Goal: Task Accomplishment & Management: Manage account settings

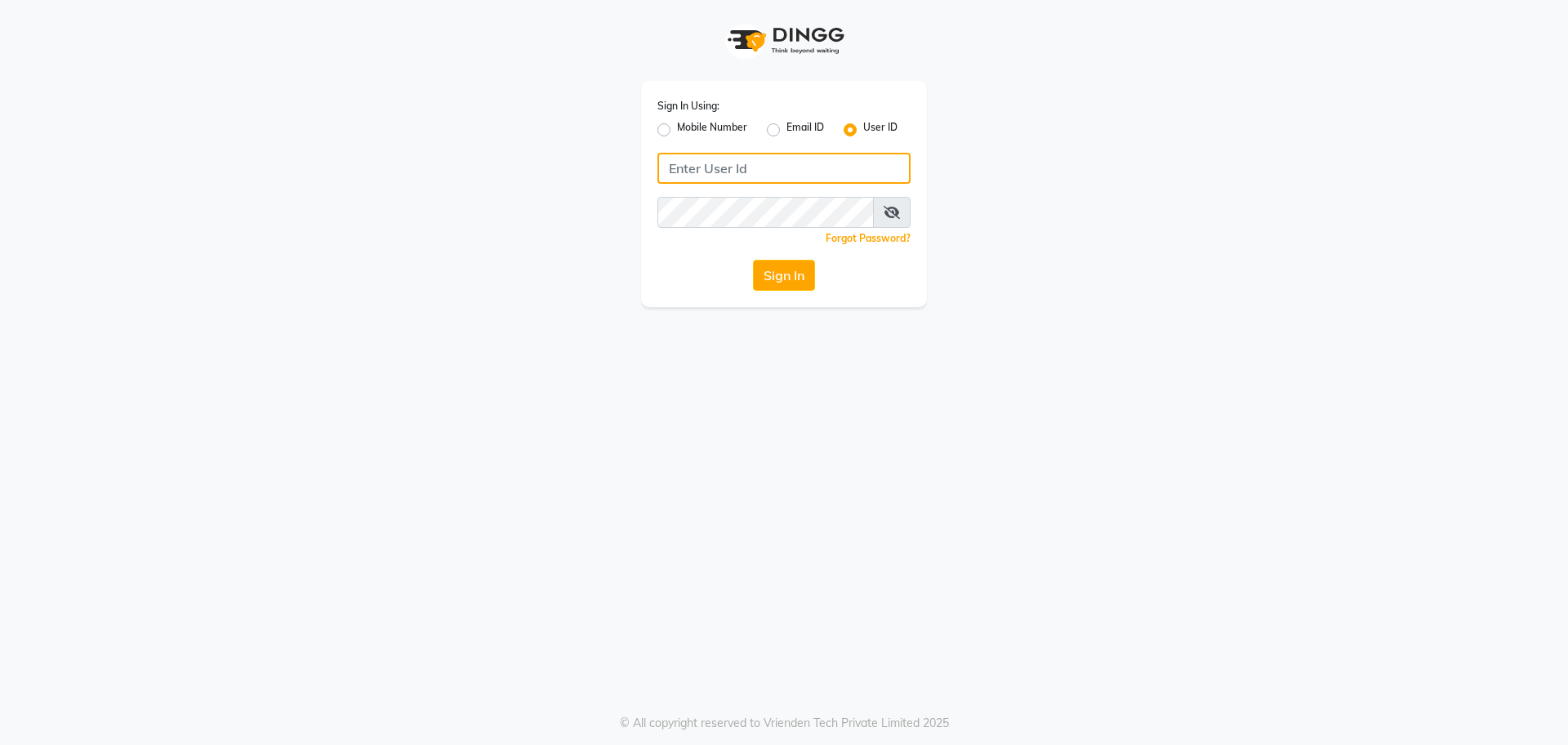
type input "chitra salon"
click at [683, 267] on div "Sign In" at bounding box center [784, 275] width 253 height 31
click at [778, 283] on button "Sign In" at bounding box center [784, 275] width 62 height 31
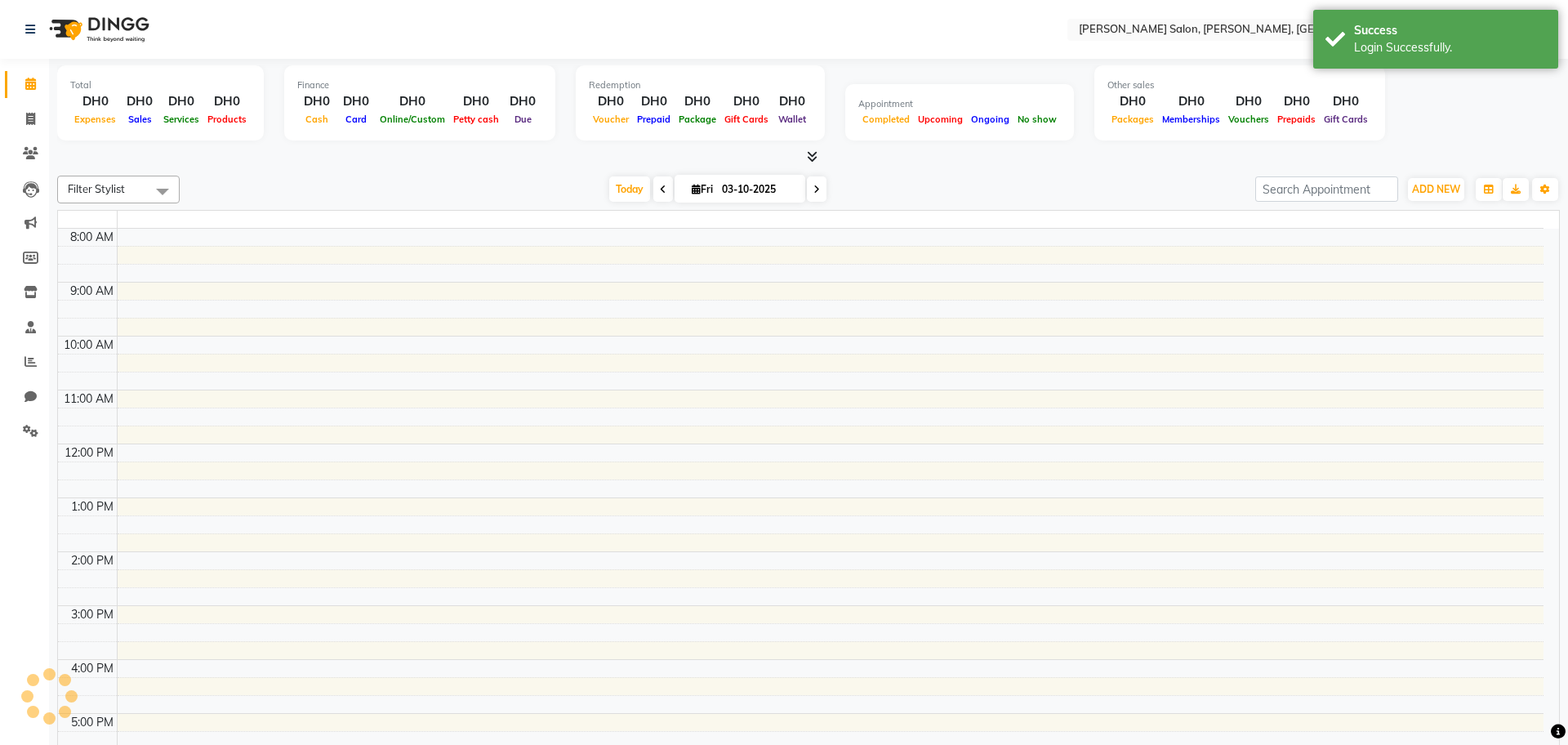
select select "en"
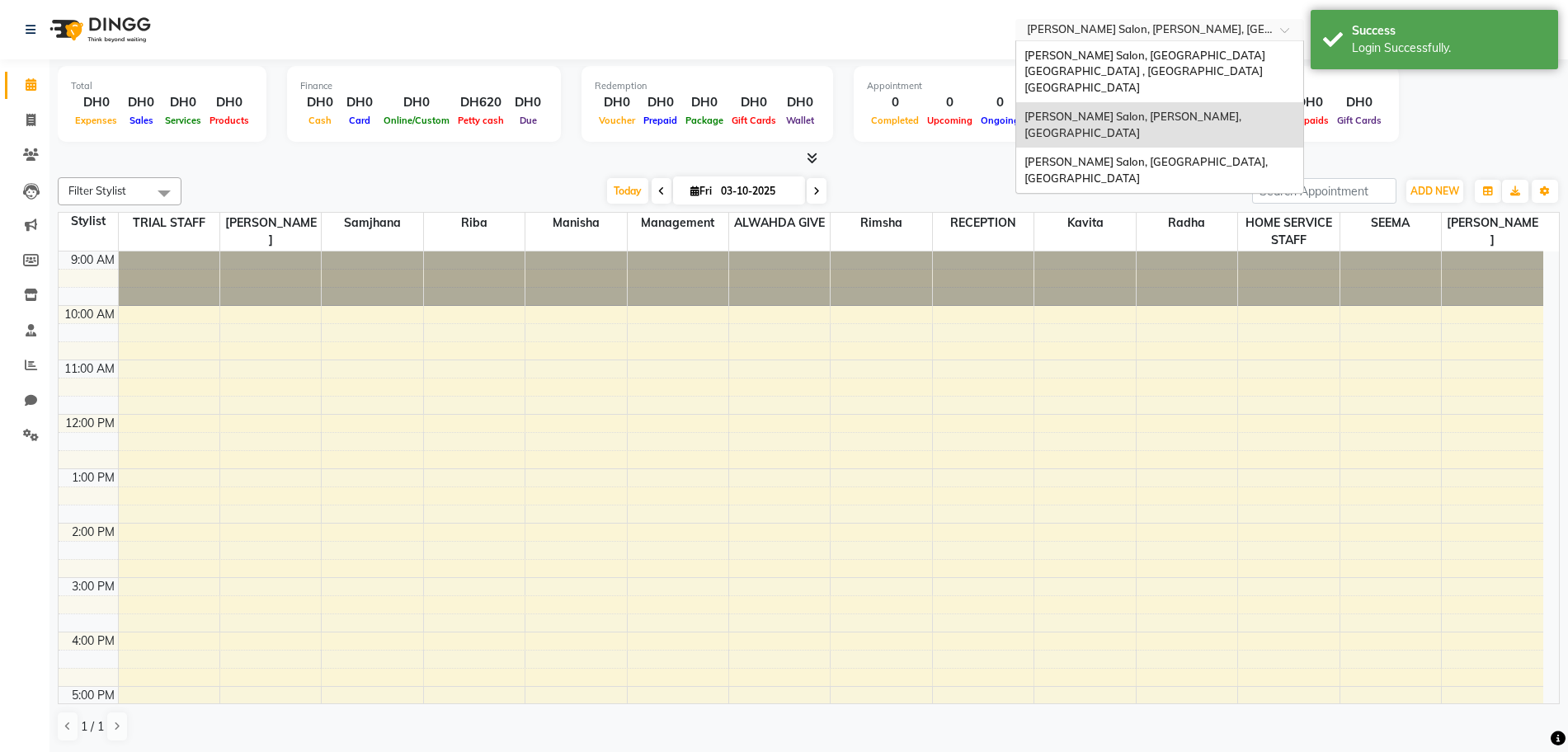
click at [1286, 28] on span at bounding box center [1291, 34] width 21 height 16
click at [1252, 49] on span "[PERSON_NAME] Salon, [GEOGRAPHIC_DATA] [GEOGRAPHIC_DATA] , [GEOGRAPHIC_DATA] [G…" at bounding box center [1146, 71] width 243 height 45
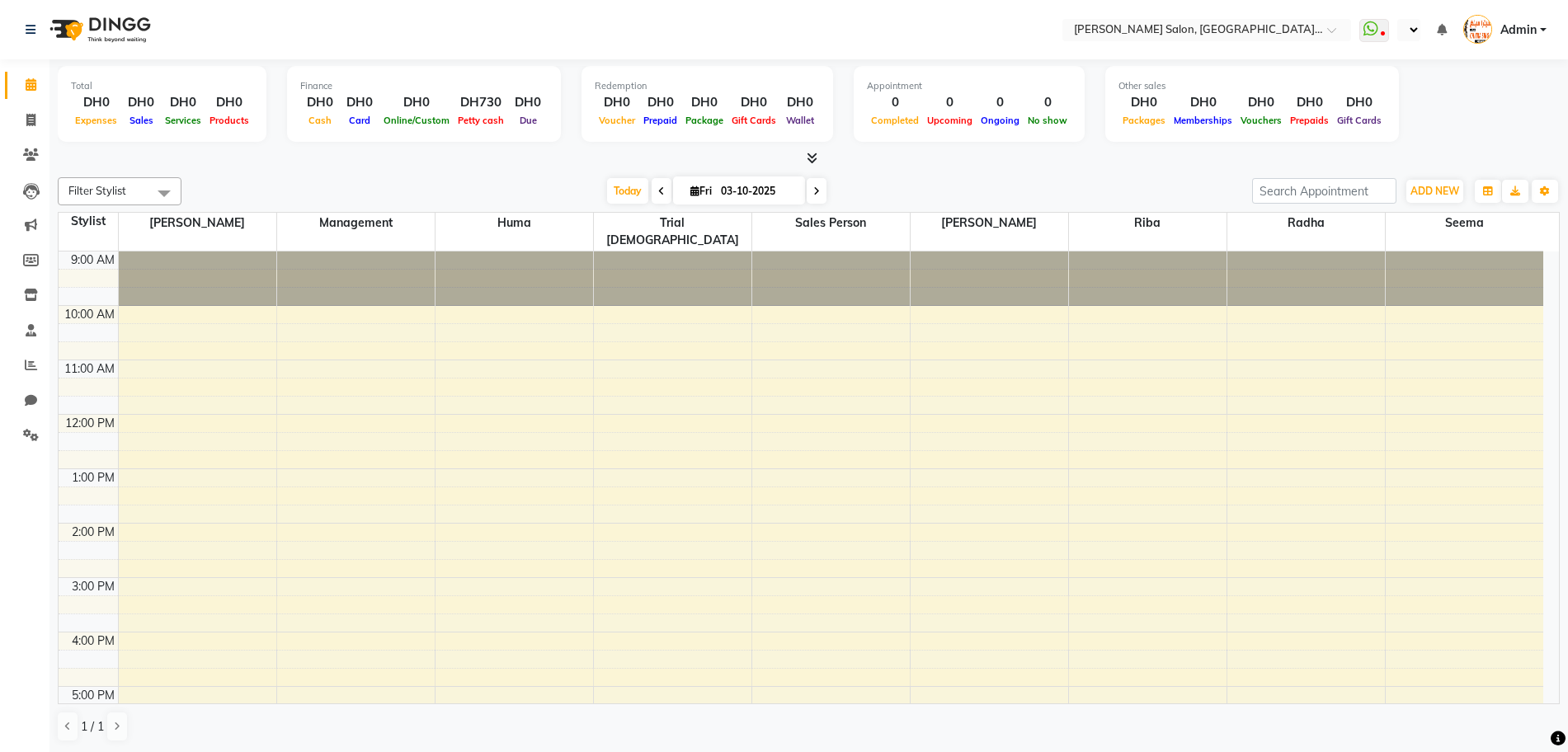
select select "en"
click at [31, 34] on icon at bounding box center [31, 29] width 10 height 11
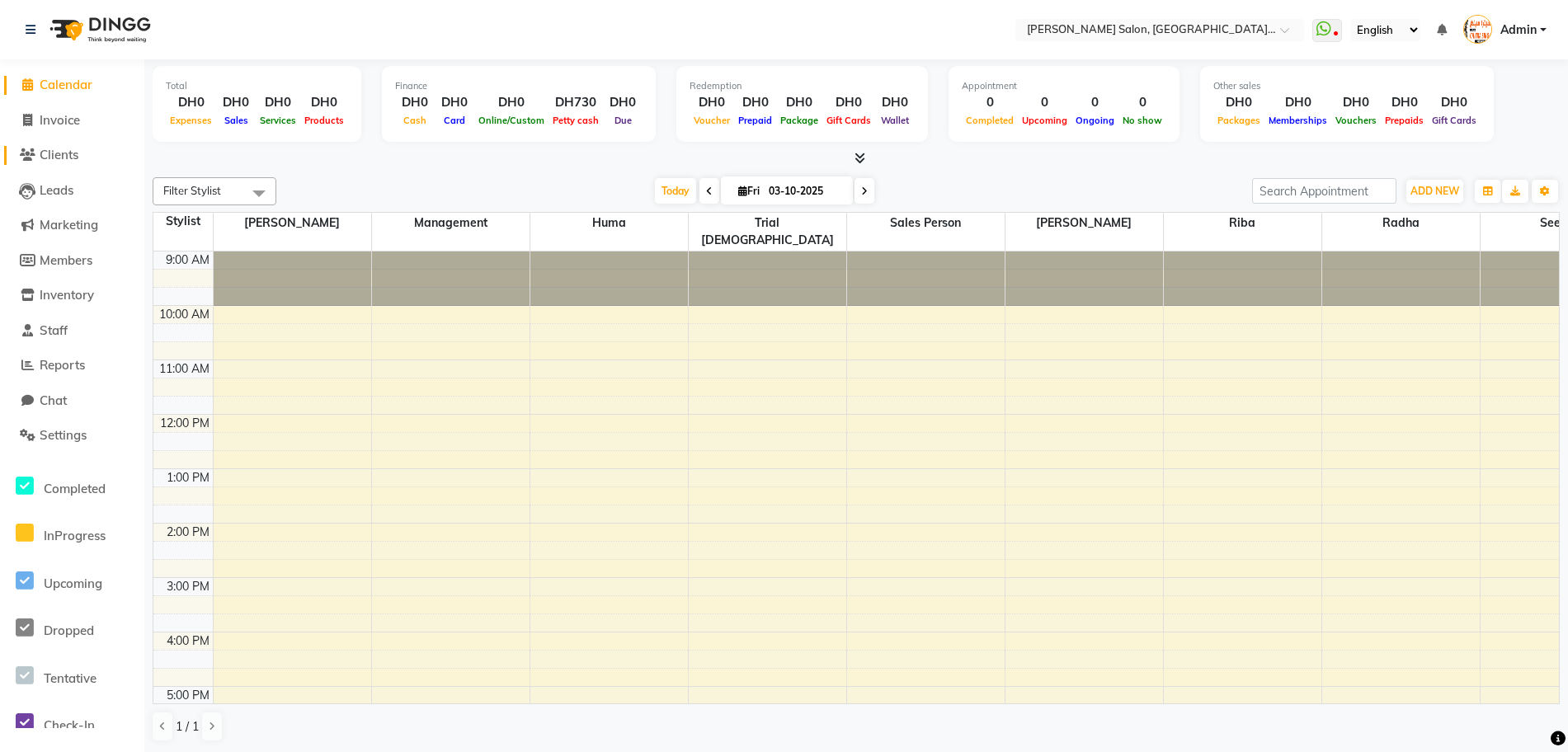
click at [69, 154] on span "Clients" at bounding box center [58, 155] width 39 height 15
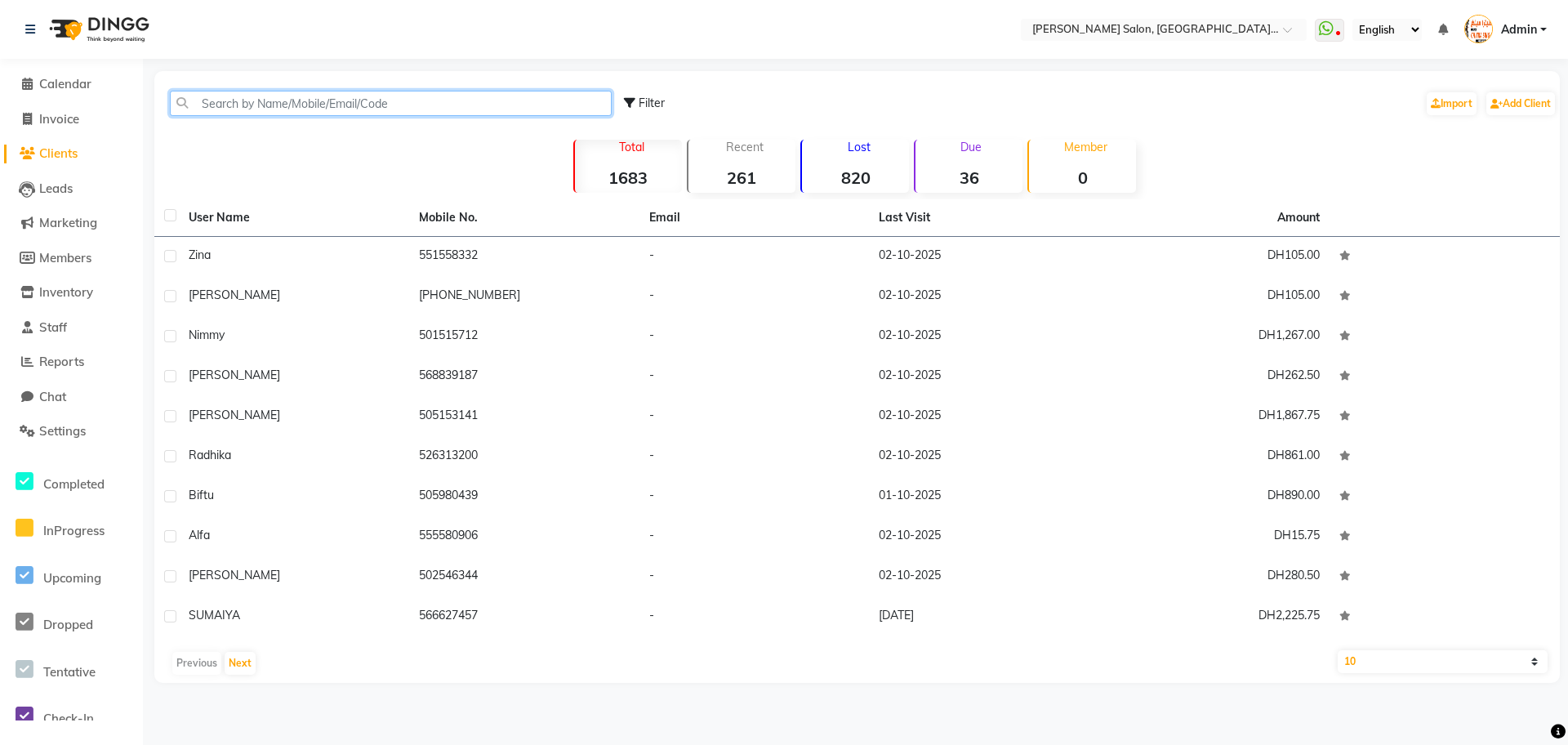
click at [254, 103] on input "text" at bounding box center [391, 103] width 442 height 25
paste input "55 712 6532"
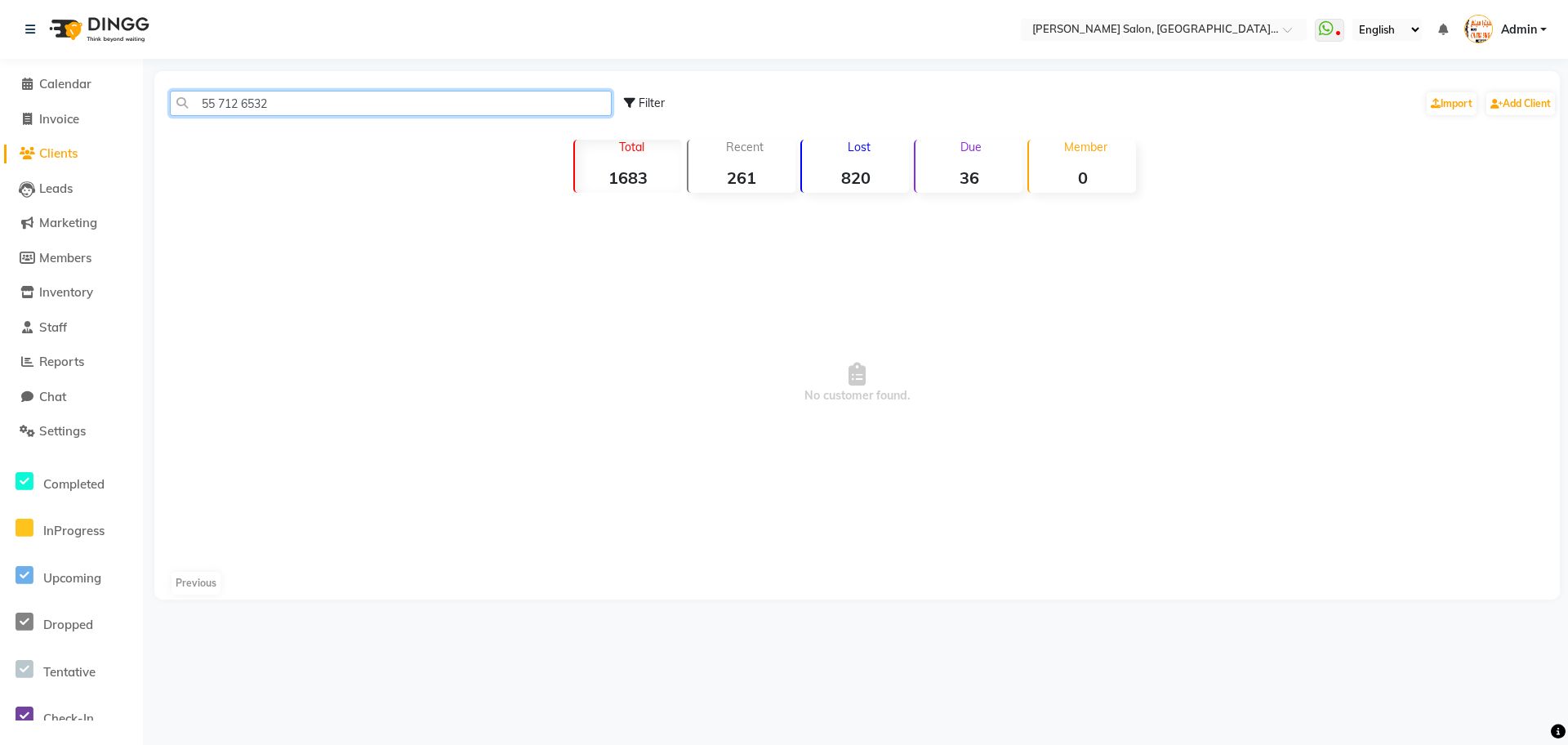
click at [216, 97] on input "55 712 6532" at bounding box center [391, 103] width 442 height 25
click at [217, 99] on input "55 712 6532" at bounding box center [391, 103] width 442 height 25
click at [219, 103] on input "55 712 6532" at bounding box center [391, 103] width 442 height 25
click at [242, 104] on input "55712 6532" at bounding box center [391, 103] width 442 height 25
click at [239, 106] on input "55712 6532" at bounding box center [391, 103] width 442 height 25
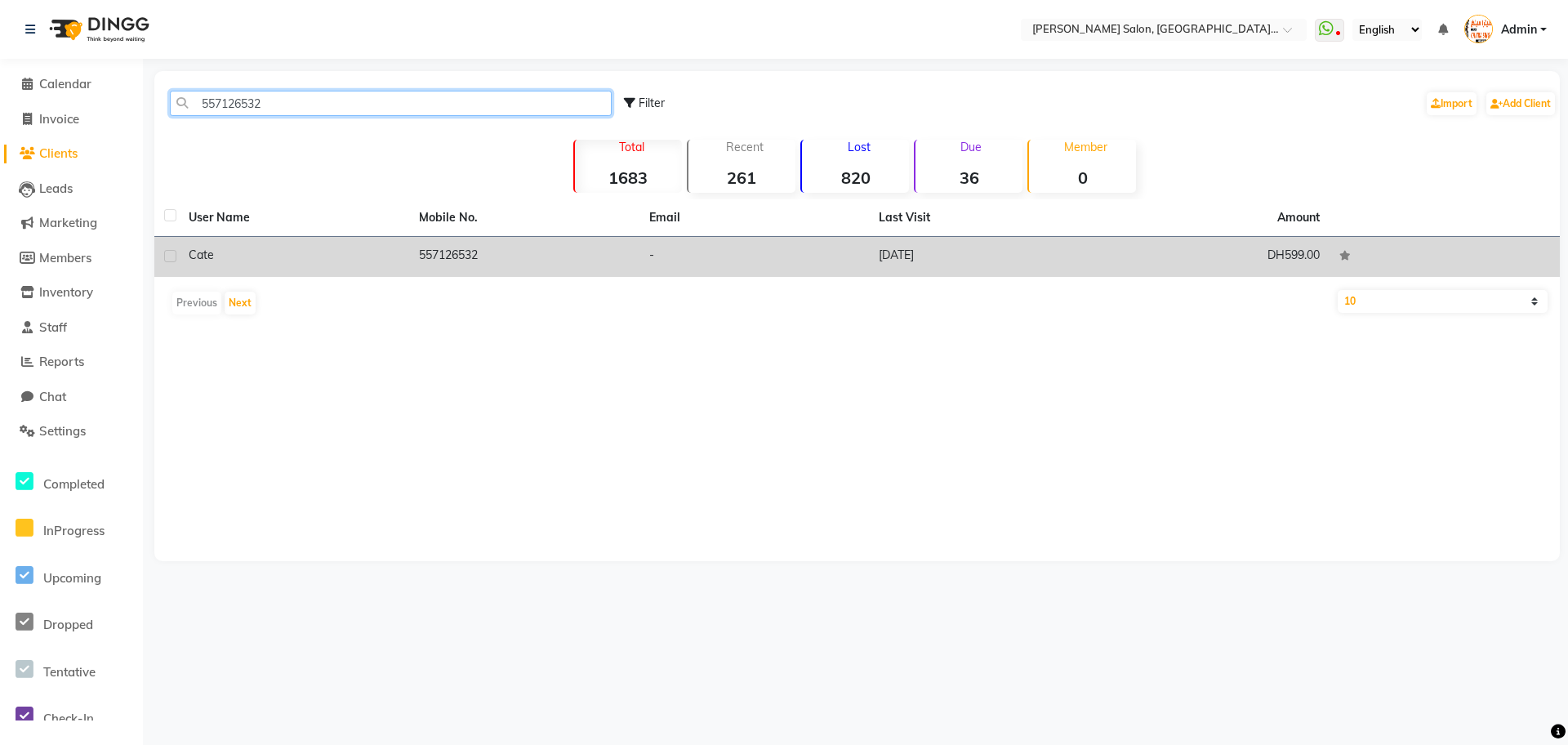
type input "557126532"
click at [398, 259] on div "Cate" at bounding box center [294, 255] width 211 height 17
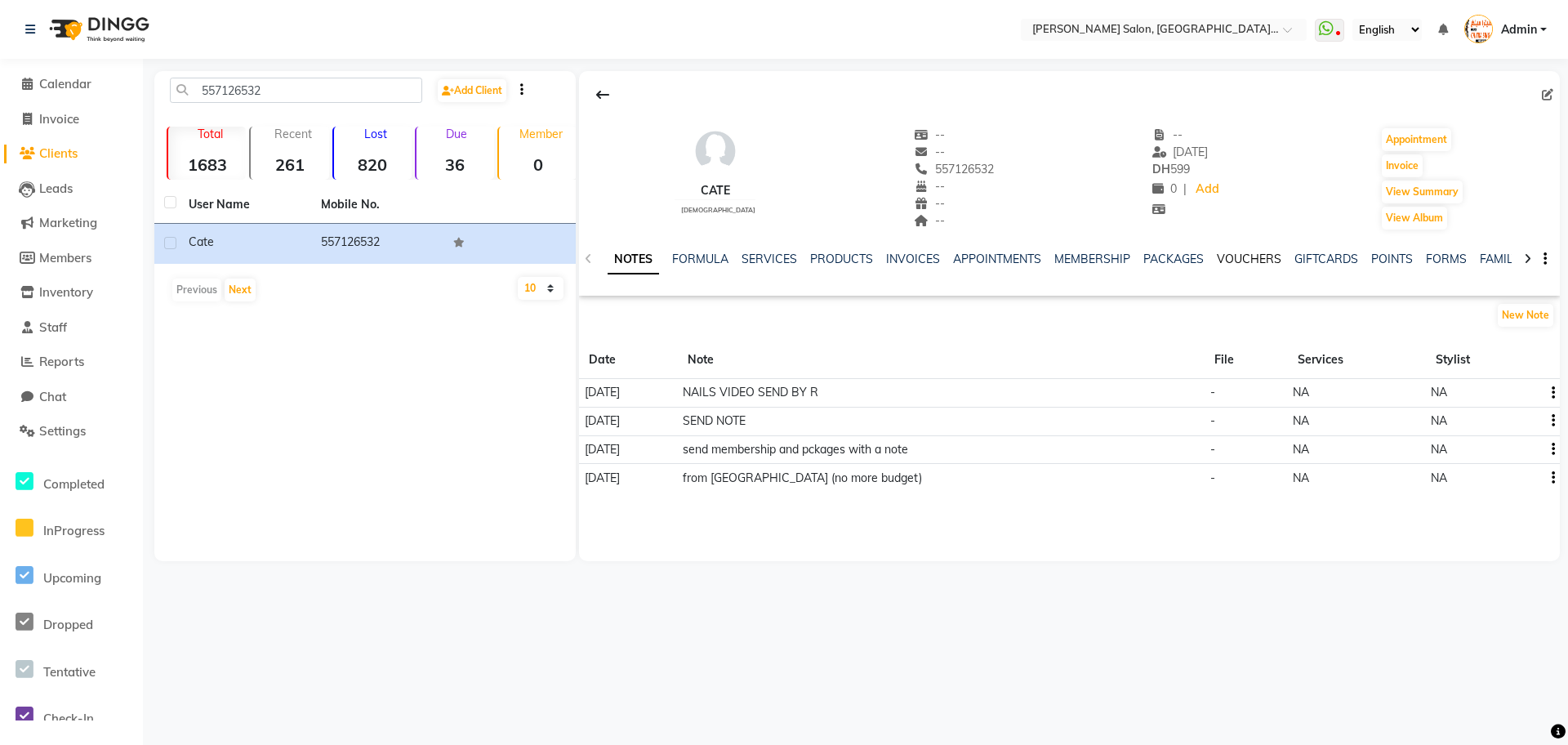
click at [1253, 260] on link "VOUCHERS" at bounding box center [1249, 259] width 64 height 14
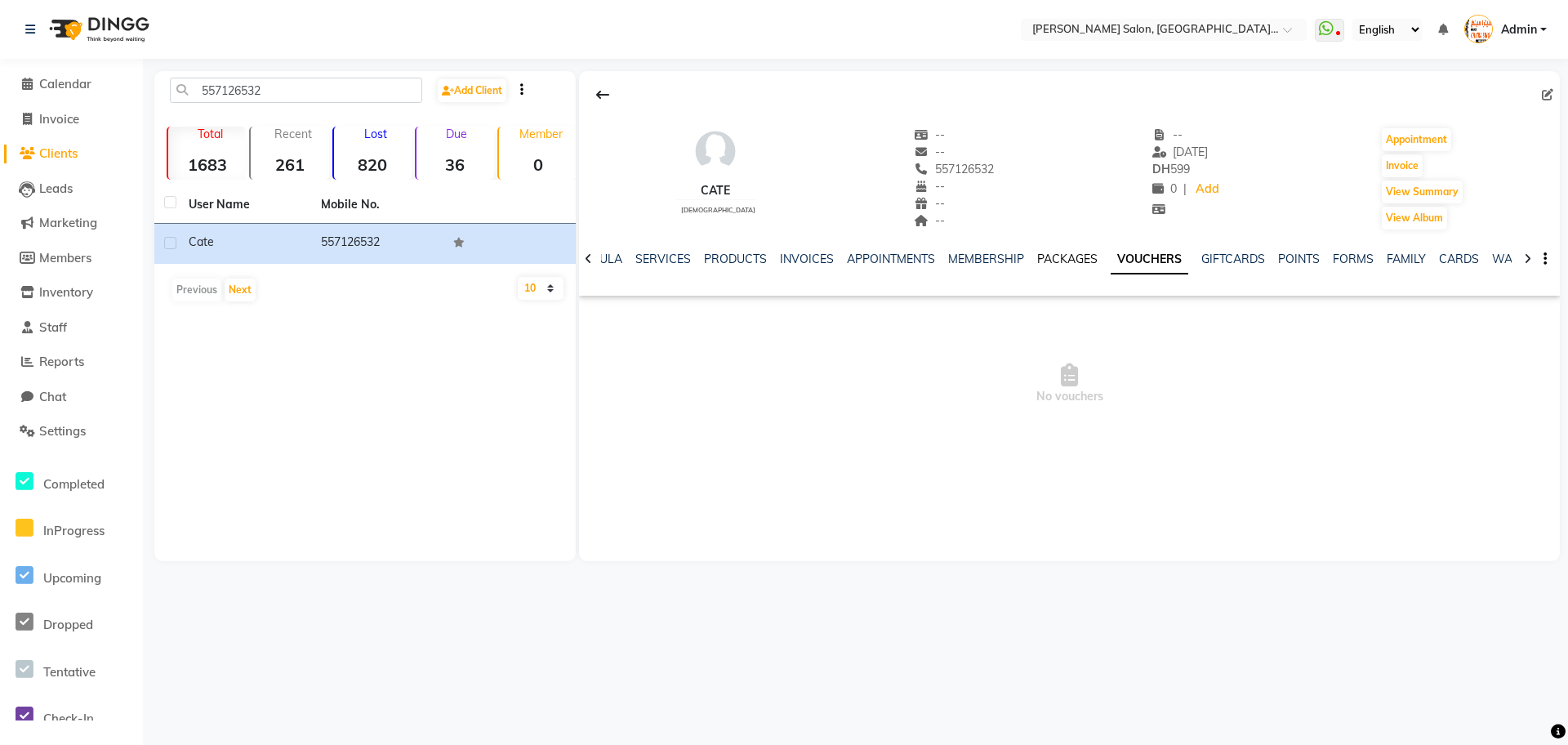
click at [1073, 254] on link "PACKAGES" at bounding box center [1067, 259] width 60 height 14
click at [683, 260] on link "SERVICES" at bounding box center [676, 259] width 56 height 14
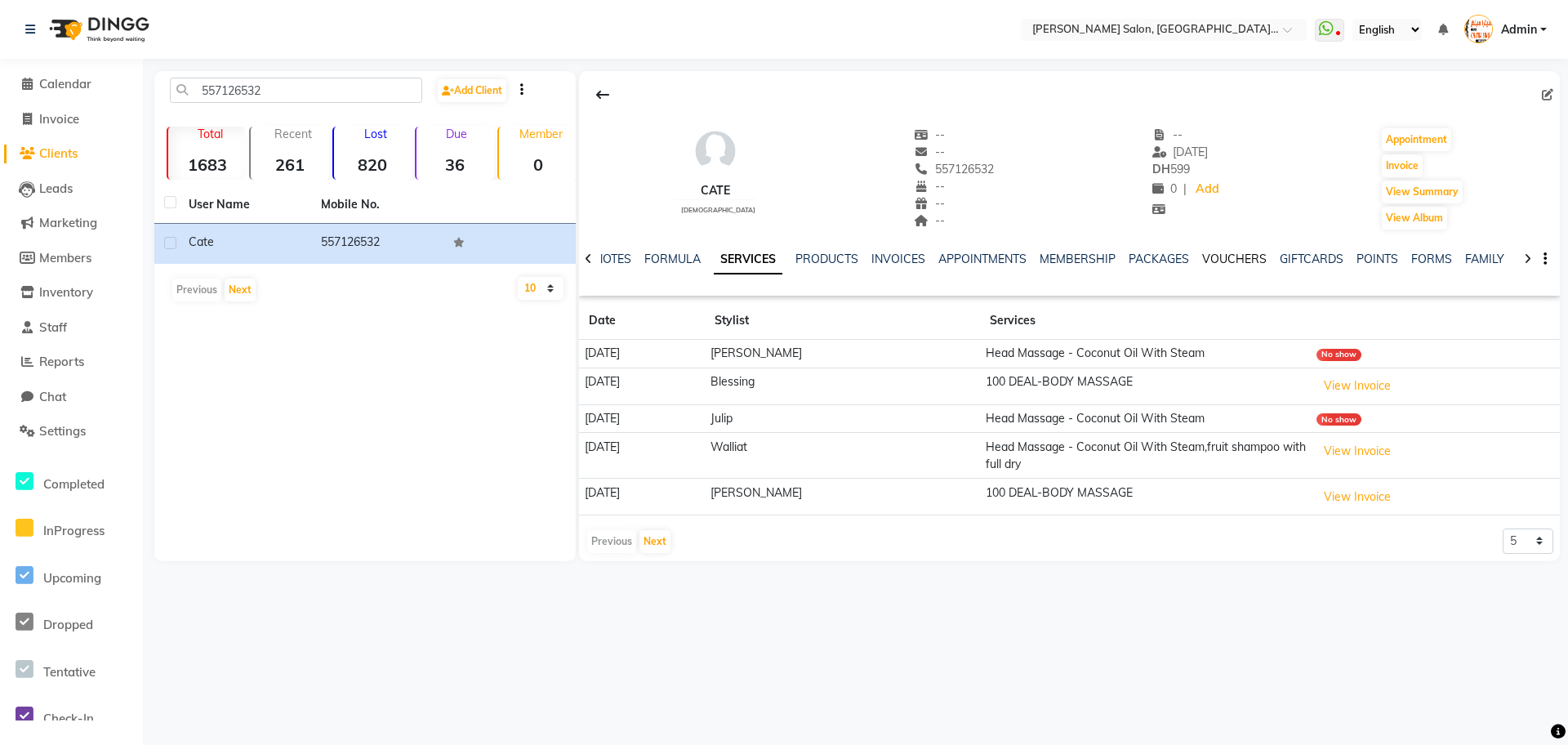
click at [1216, 260] on link "VOUCHERS" at bounding box center [1234, 259] width 64 height 14
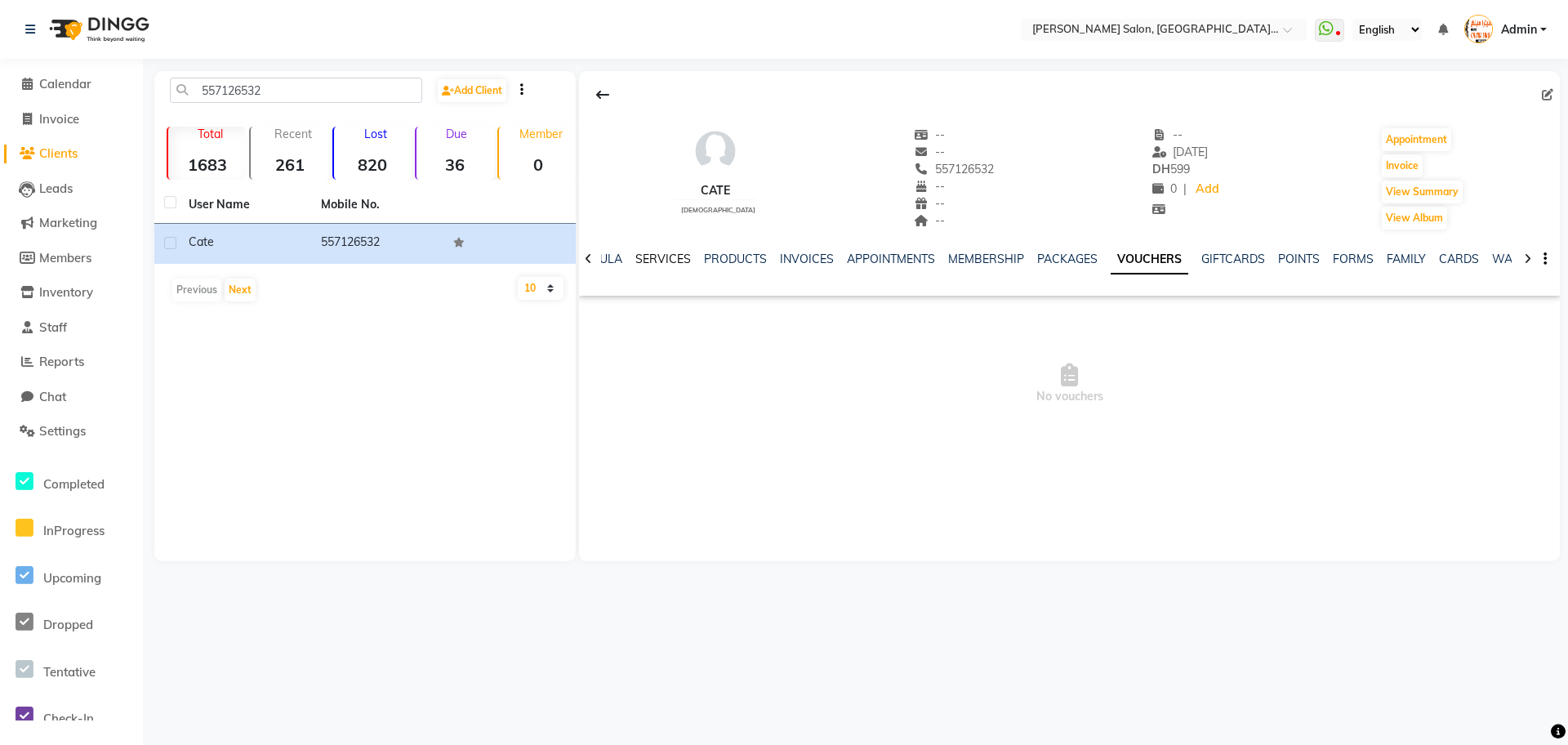
click at [674, 261] on link "SERVICES" at bounding box center [663, 259] width 56 height 14
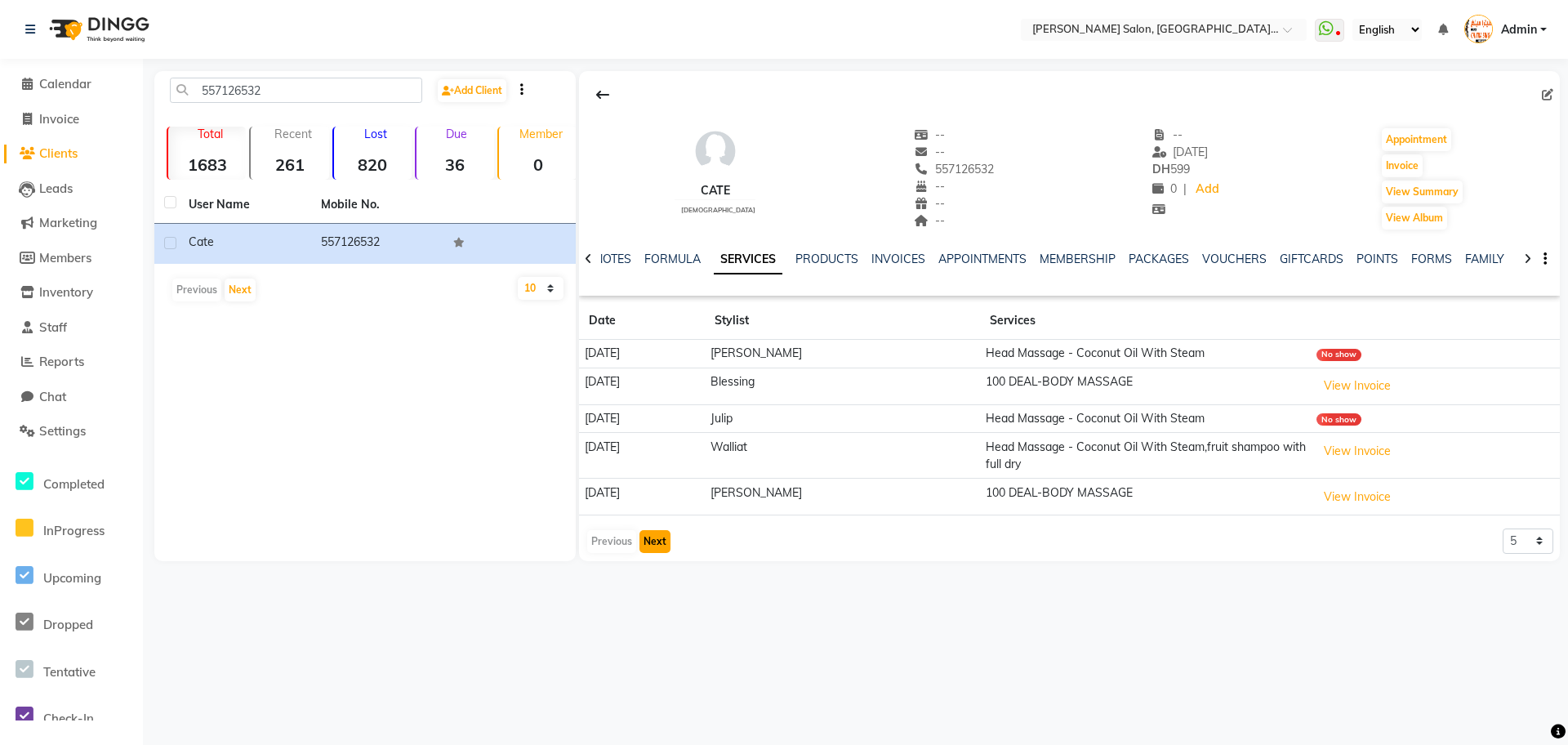
click at [651, 543] on button "Next" at bounding box center [655, 542] width 31 height 23
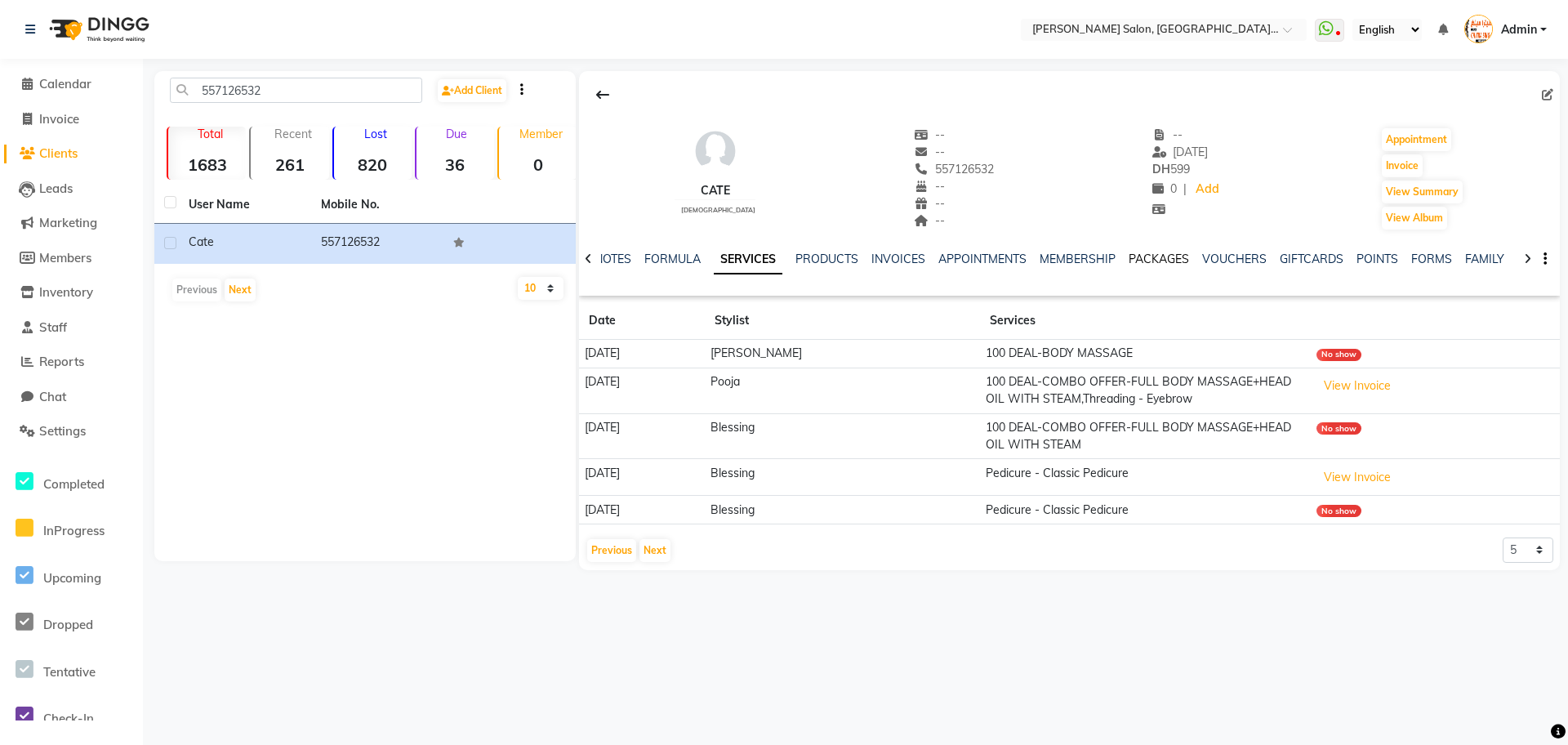
click at [1164, 263] on link "PACKAGES" at bounding box center [1158, 259] width 60 height 14
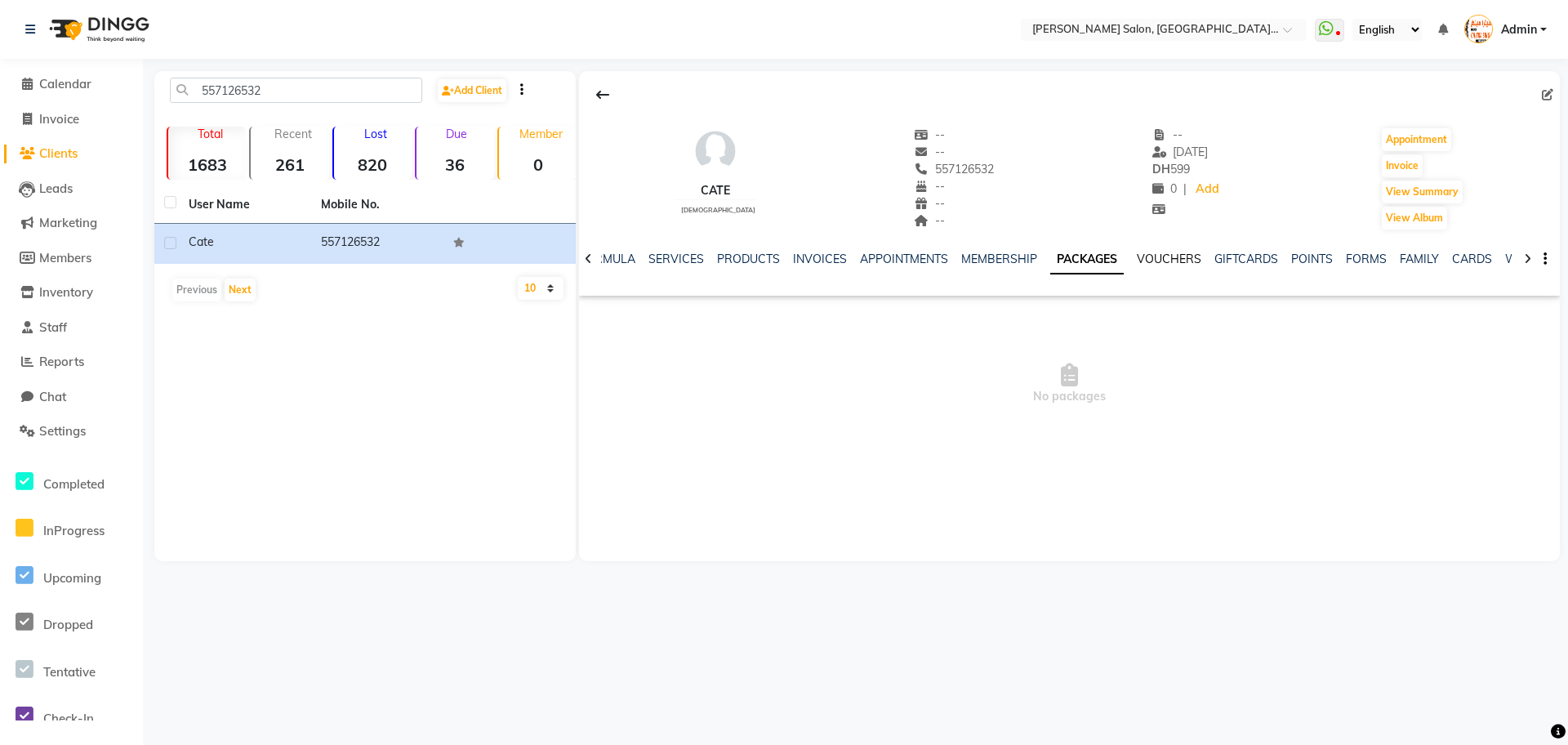
click at [1164, 263] on link "VOUCHERS" at bounding box center [1169, 259] width 64 height 14
click at [662, 256] on link "SERVICES" at bounding box center [663, 259] width 56 height 14
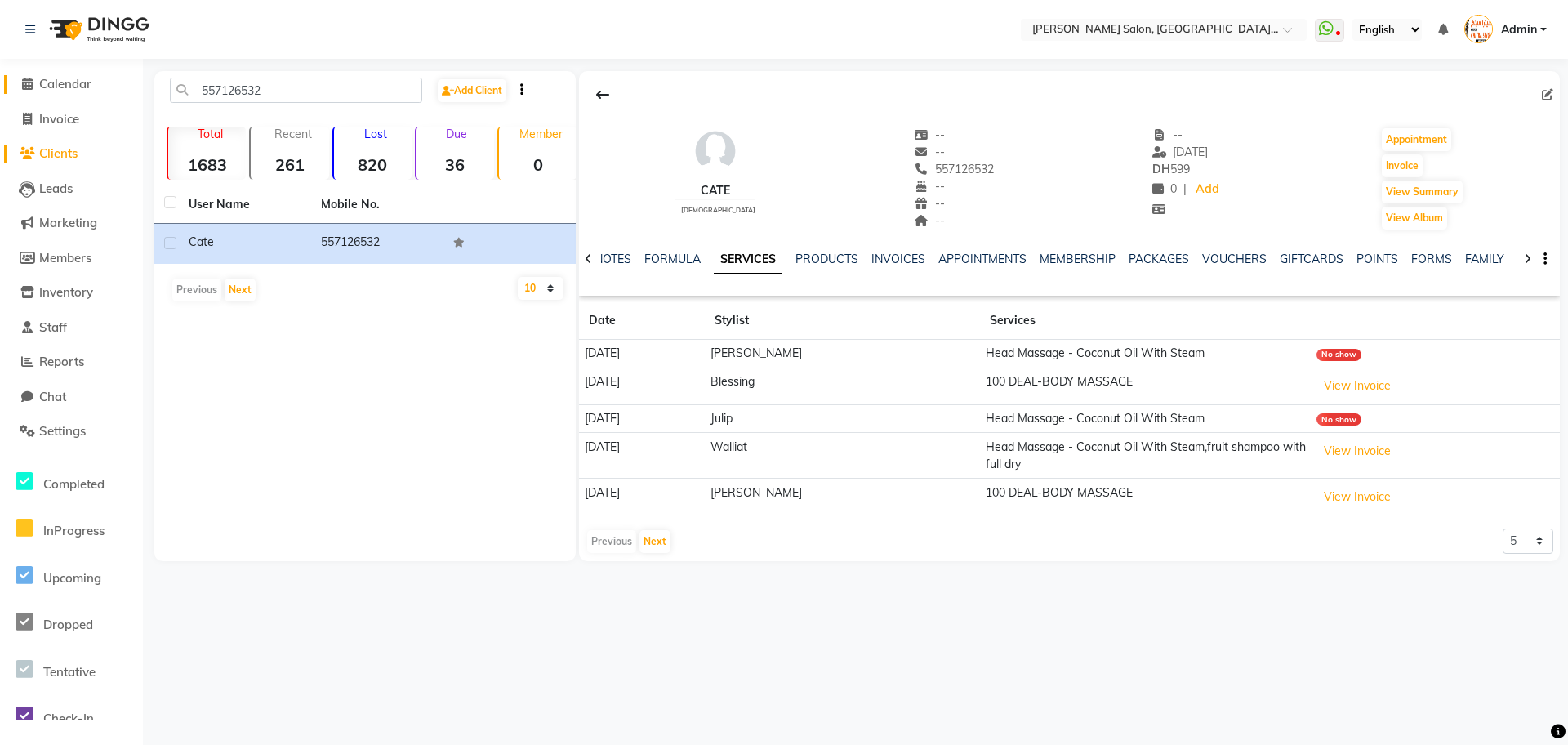
click at [23, 79] on icon at bounding box center [27, 84] width 11 height 12
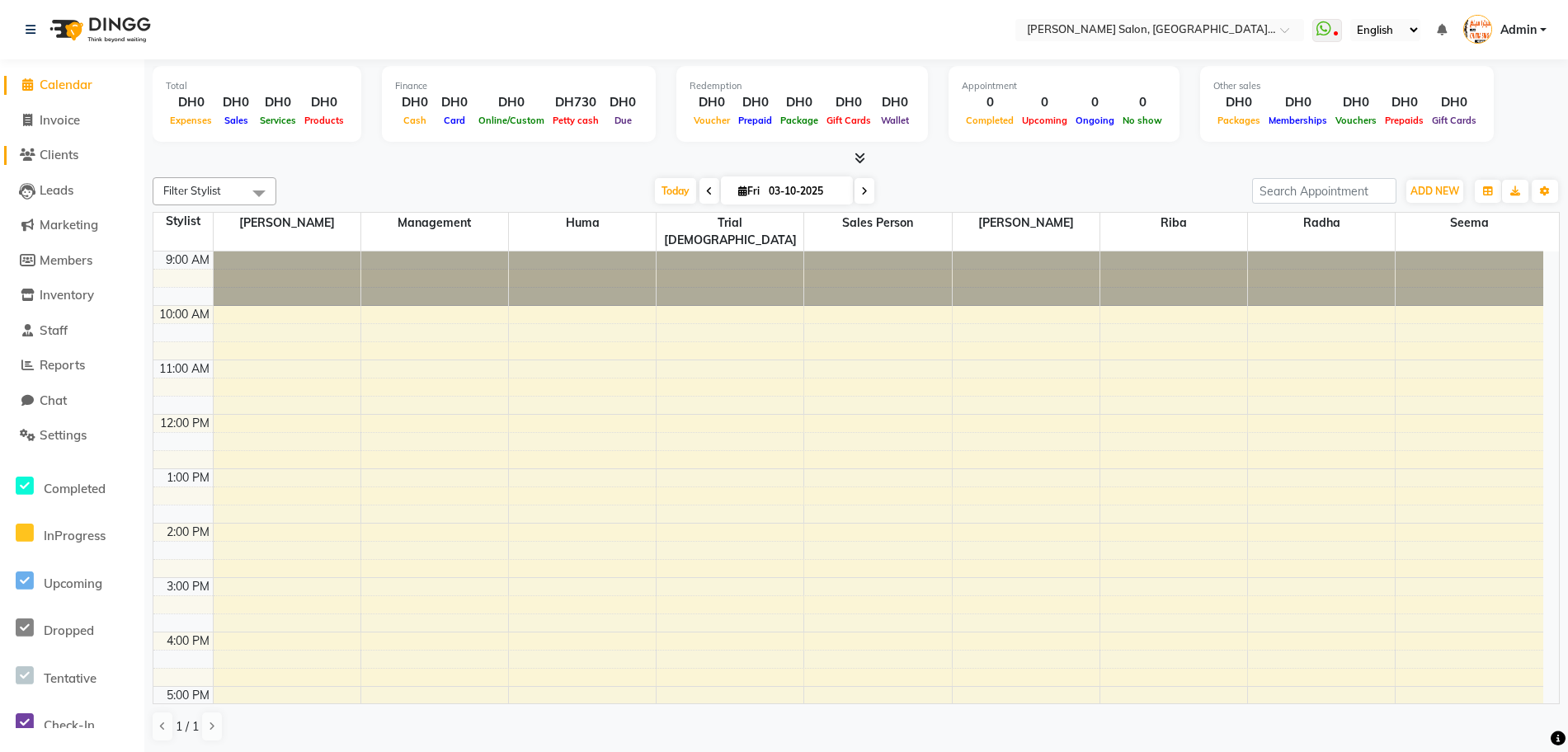
click at [51, 154] on span "Clients" at bounding box center [58, 155] width 39 height 15
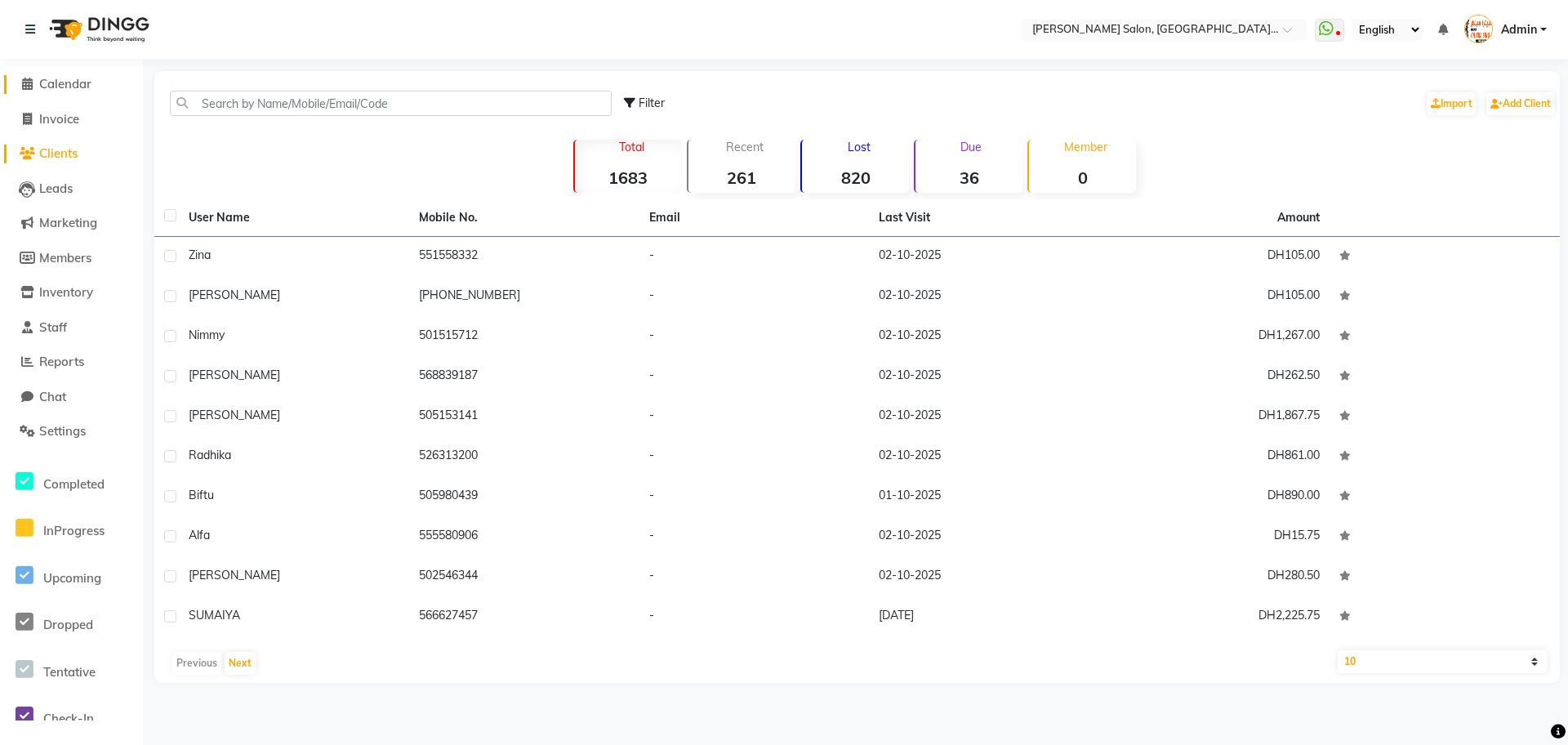
click at [31, 84] on icon at bounding box center [27, 84] width 11 height 12
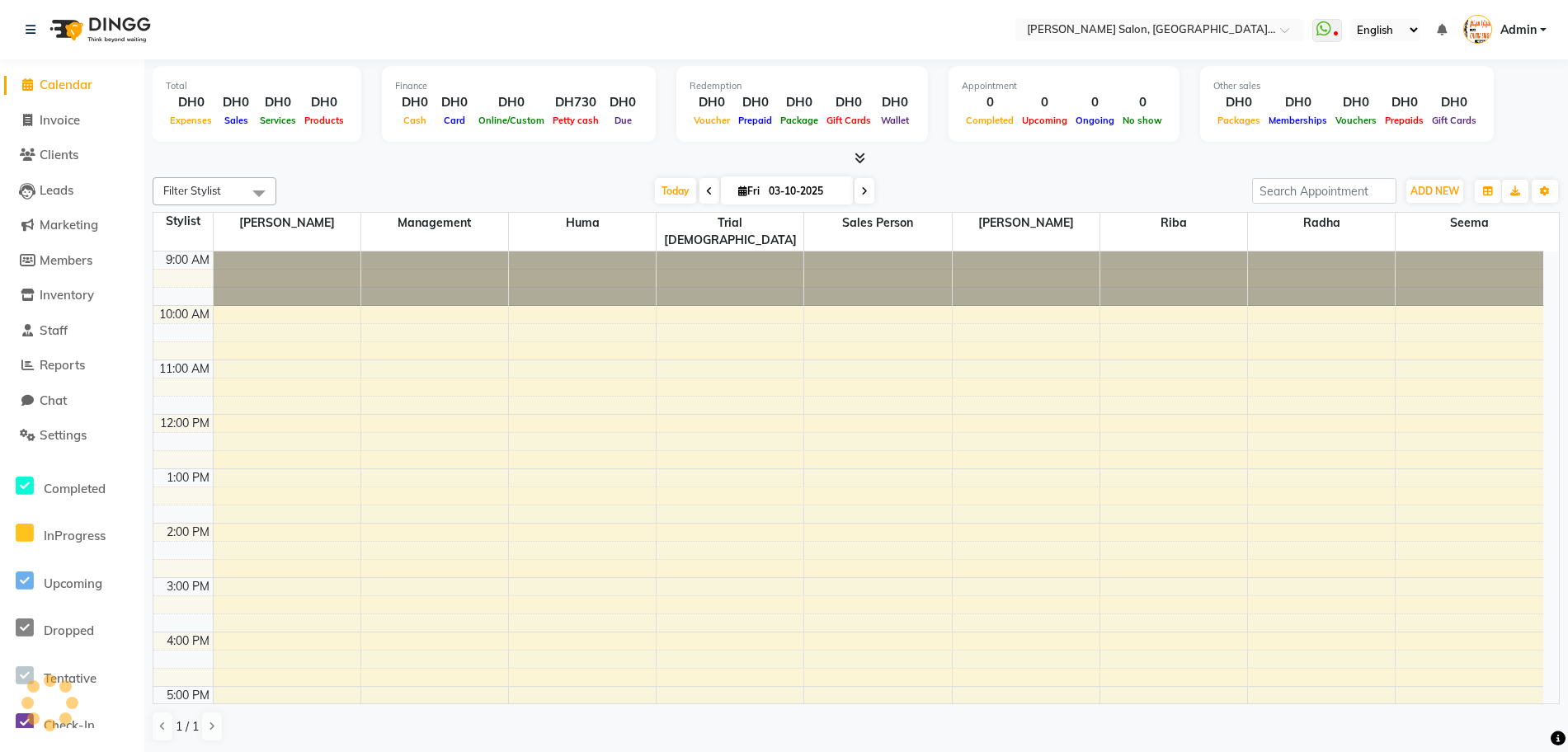
scroll to position [261, 0]
